Goal: Navigation & Orientation: Find specific page/section

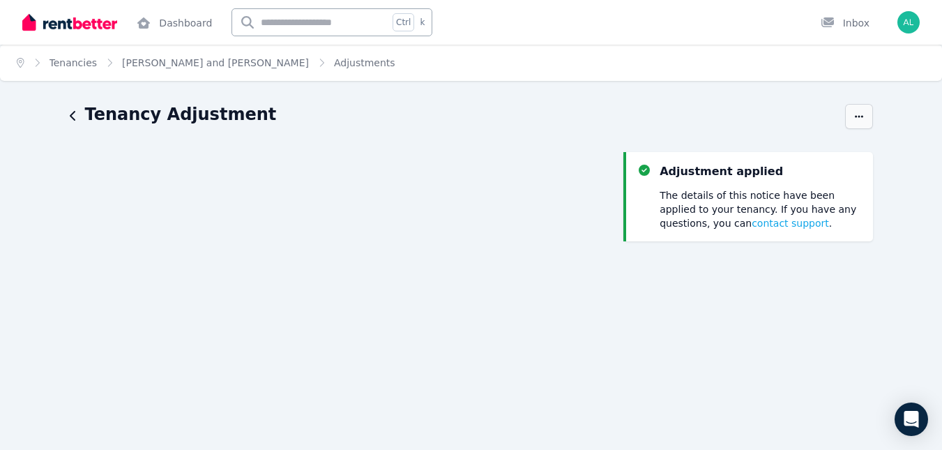
click at [859, 117] on icon "button" at bounding box center [859, 116] width 8 height 2
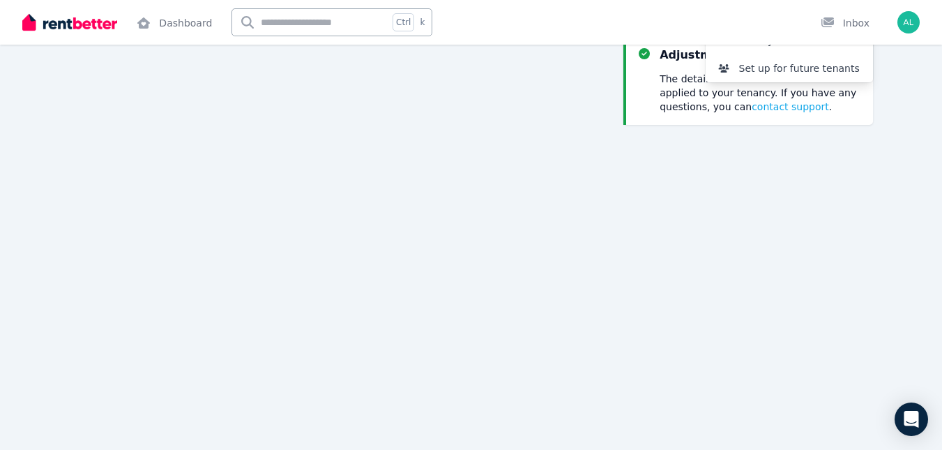
scroll to position [112, 0]
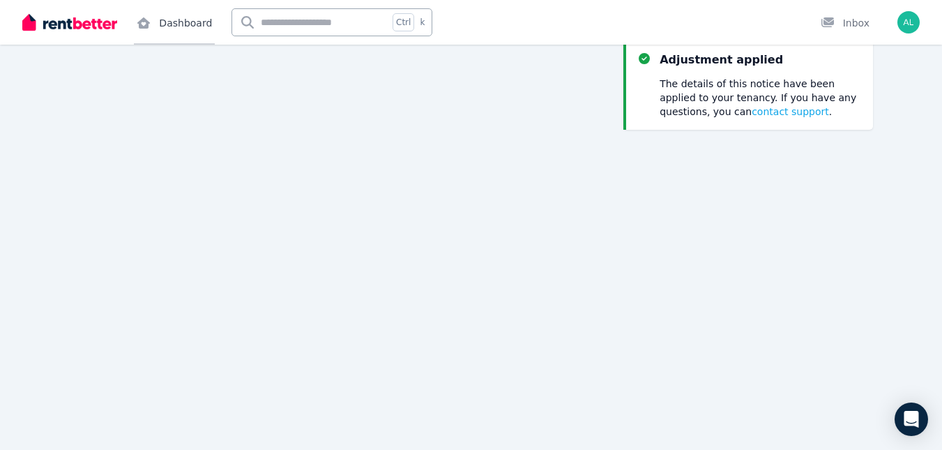
click at [176, 24] on link "Dashboard" at bounding box center [174, 22] width 81 height 45
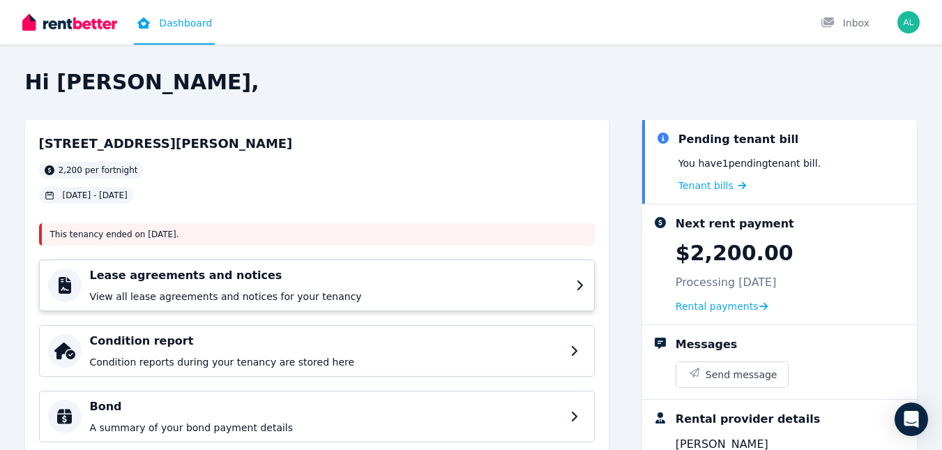
click at [579, 280] on icon at bounding box center [581, 285] width 10 height 11
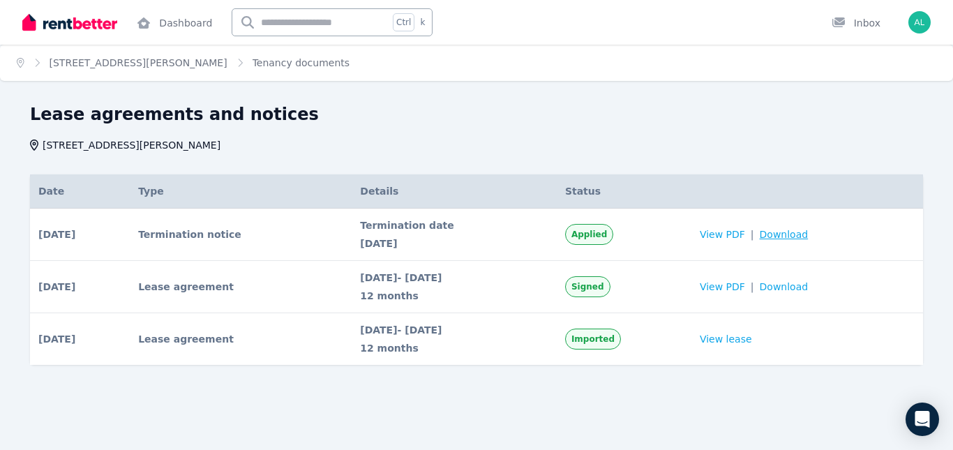
click at [787, 232] on span "Download" at bounding box center [784, 234] width 49 height 14
